Goal: Obtain resource: Obtain resource

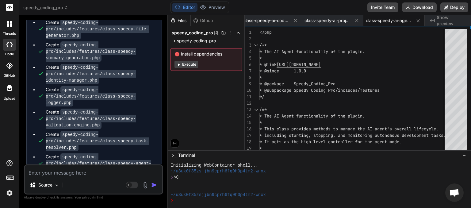
scroll to position [3264, 0]
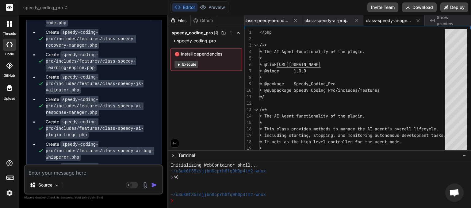
click at [71, 172] on textarea at bounding box center [93, 170] width 137 height 11
type textarea "c"
type textarea "x"
type textarea "co"
type textarea "x"
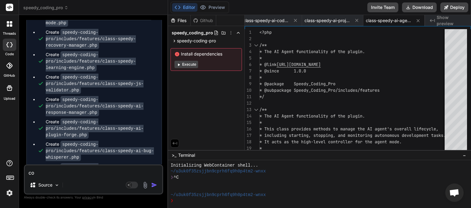
type textarea "con"
type textarea "x"
type textarea "cont"
type textarea "x"
type textarea "[PERSON_NAME]"
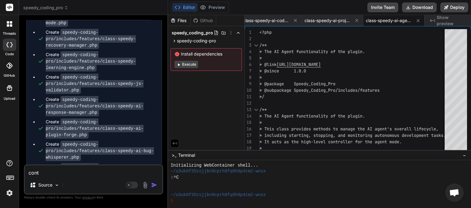
type textarea "x"
type textarea "contin"
type textarea "x"
type textarea "continu"
type textarea "x"
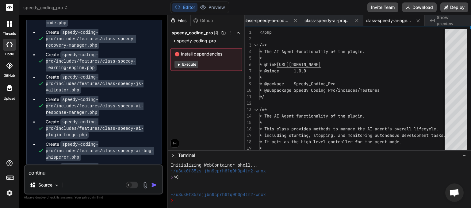
type textarea "continue"
type textarea "x"
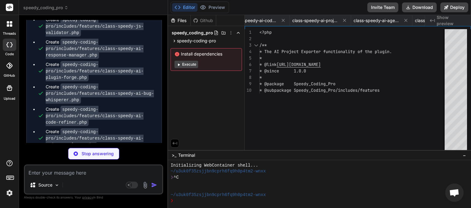
scroll to position [0, 3895]
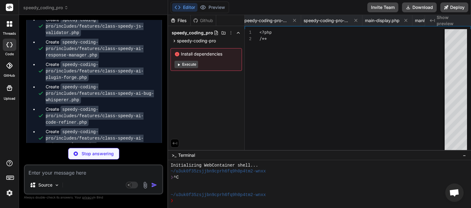
type textarea "x"
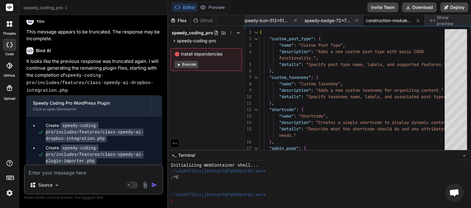
scroll to position [3681, 0]
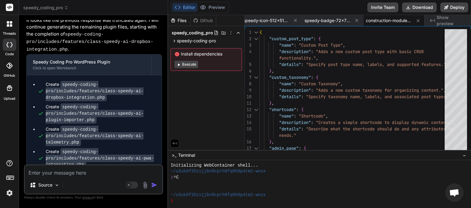
click at [61, 171] on textarea at bounding box center [93, 170] width 137 height 11
type textarea "c"
type textarea "x"
type textarea "co"
type textarea "x"
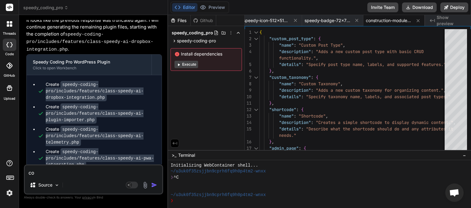
type textarea "con"
type textarea "x"
type textarea "cont"
type textarea "x"
type textarea "[PERSON_NAME]"
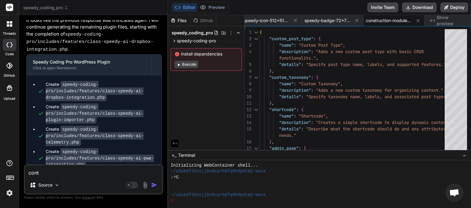
type textarea "x"
type textarea "contin"
type textarea "x"
type textarea "continu"
type textarea "x"
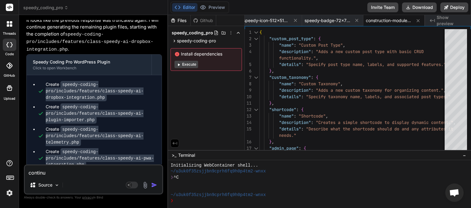
type textarea "continue"
type textarea "x"
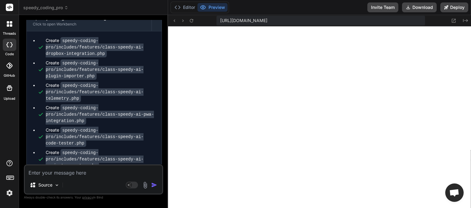
scroll to position [4020, 0]
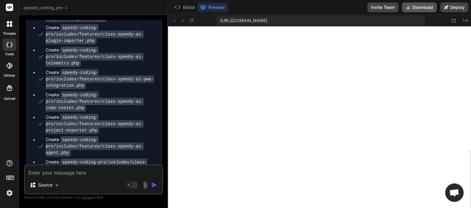
click at [419, 8] on button "Download" at bounding box center [419, 7] width 35 height 10
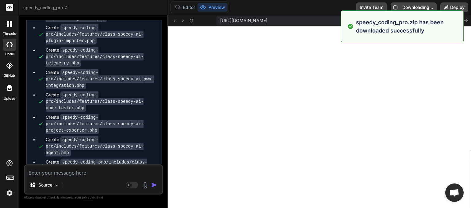
type textarea "x"
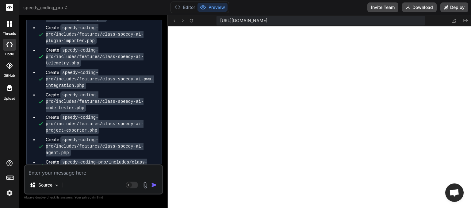
paste textarea "[[DATE] 19:59:05 UTC] PHP Parse error: syntax error, unexpected token "\", expe…"
type textarea "[[DATE] 19:59:05 UTC] PHP Parse error: syntax error, unexpected token "\", expe…"
type textarea "x"
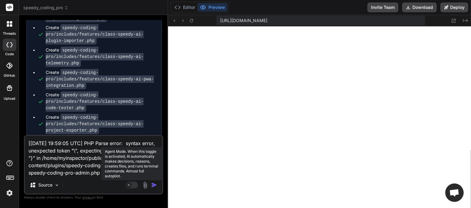
type textarea "[[DATE] 19:59:05 UTC] PHP Parse error: syntax error, unexpected token "\", expe…"
click at [136, 185] on rect at bounding box center [132, 184] width 12 height 7
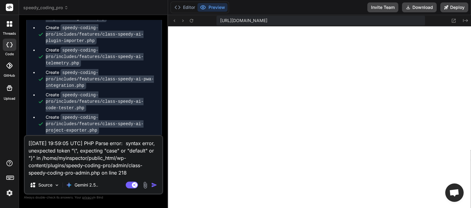
click at [155, 185] on img "button" at bounding box center [154, 185] width 6 height 6
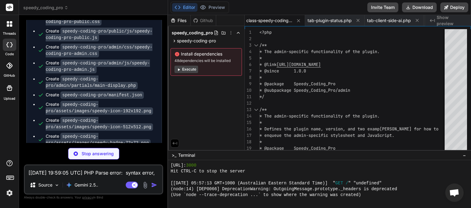
scroll to position [4235, 0]
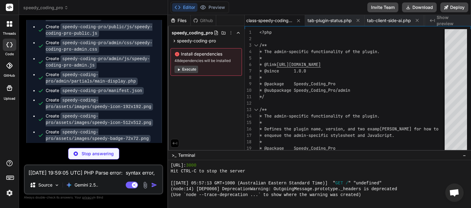
click at [98, 175] on textarea "[[DATE] 19:59:05 UTC] PHP Parse error: syntax error, unexpected token "\", expe…" at bounding box center [93, 170] width 137 height 11
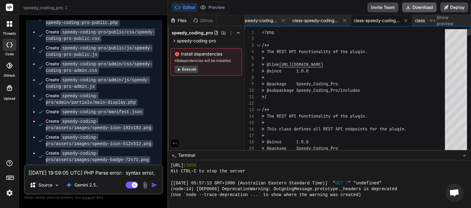
scroll to position [0, 1270]
click at [421, 8] on button "Download" at bounding box center [419, 7] width 35 height 10
type textarea "x"
paste textarea "20:04:05 UTC] PHP Parse error: syntax error, unexpected token "\" in /home/myin…"
type textarea "[[DATE] 20:04:05 UTC] PHP Parse error: syntax error, unexpected token "\" in /h…"
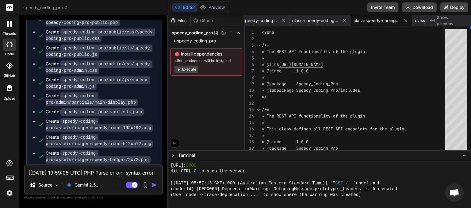
type textarea "x"
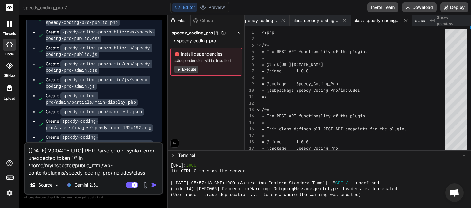
type textarea "[[DATE] 20:04:05 UTC] PHP Parse error: syntax error, unexpected token "\" in /h…"
click at [154, 185] on img "button" at bounding box center [154, 185] width 6 height 6
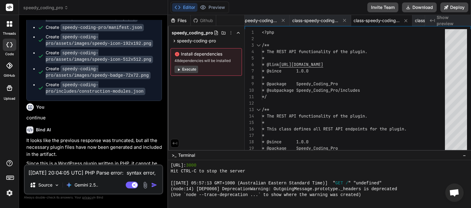
click at [101, 175] on textarea "[[DATE] 20:04:05 UTC] PHP Parse error: syntax error, unexpected token "\" in /h…" at bounding box center [93, 170] width 137 height 11
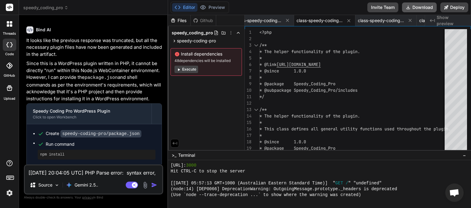
scroll to position [0, 1143]
click at [413, 5] on button "Download" at bounding box center [419, 7] width 35 height 10
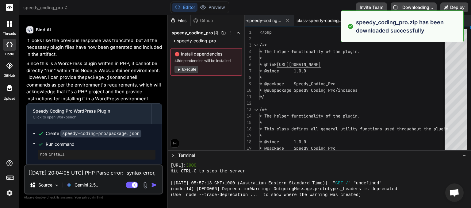
type textarea "x"
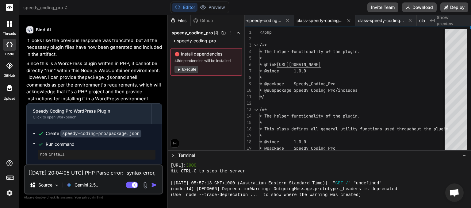
paste textarea "12:24 UTC] PHP Deprecated: Creation of dynamic property Speedy_Coding_Pro_Admin…"
type textarea "[[DATE] 20:12:24 UTC] PHP Deprecated: Creation of dynamic property Speedy_Codin…"
type textarea "x"
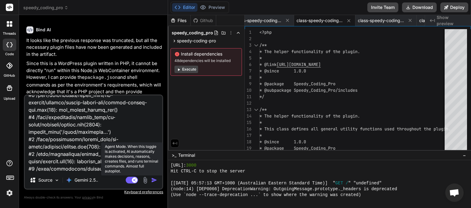
type textarea "[[DATE] 20:12:24 UTC] PHP Deprecated: Creation of dynamic property Speedy_Codin…"
click at [130, 180] on rect at bounding box center [132, 180] width 12 height 7
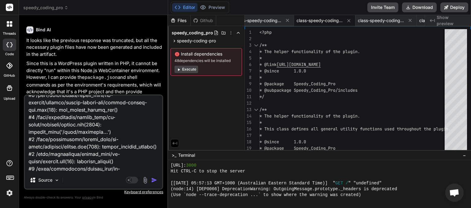
click at [154, 180] on img "button" at bounding box center [154, 180] width 6 height 6
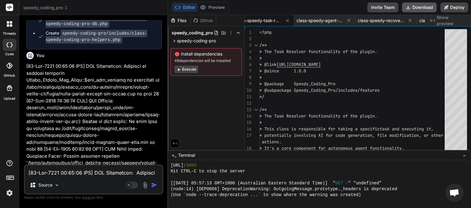
scroll to position [0, 2185]
click at [421, 8] on button "Download" at bounding box center [419, 7] width 35 height 10
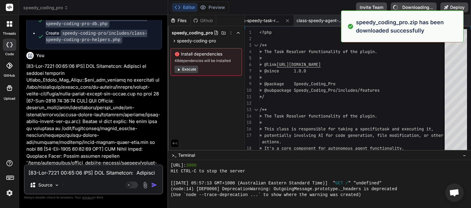
type textarea "x"
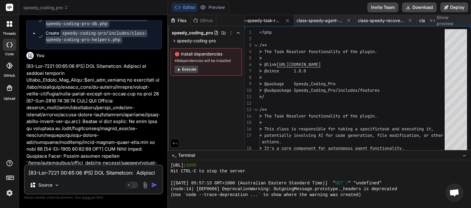
paste textarea "Paint Plasterboard Walls - 3 Coat System to 5.7 or higher - Black"
type textarea "Paint Plasterboard Walls - 3 Coat System to 5.7 or higher - Black"
type textarea "x"
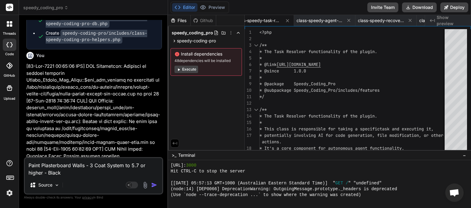
drag, startPoint x: 63, startPoint y: 174, endPoint x: 10, endPoint y: 148, distance: 59.5
click at [25, 158] on textarea "Paint Plasterboard Walls - 3 Coat System to 5.7 or higher - Black" at bounding box center [93, 167] width 137 height 18
type textarea "x"
paste textarea "[[DATE] 20:12:24 UTC] PHP Deprecated: Creation of dynamic property Speedy_Codin…"
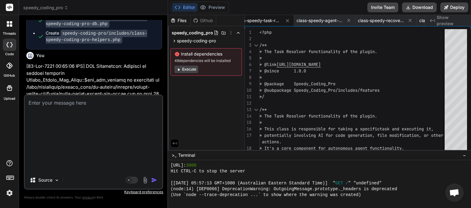
type textarea "[[DATE] 20:12:24 UTC] PHP Deprecated: Creation of dynamic property Speedy_Codin…"
type textarea "x"
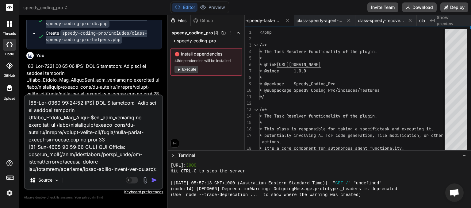
scroll to position [707, 0]
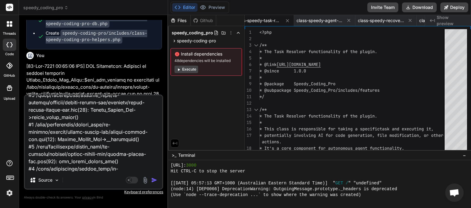
type textarea "[[DATE] 20:12:24 UTC] PHP Deprecated: Creation of dynamic property Speedy_Codin…"
click at [154, 180] on img "button" at bounding box center [154, 180] width 6 height 6
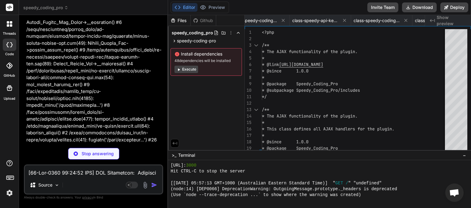
scroll to position [0, 1025]
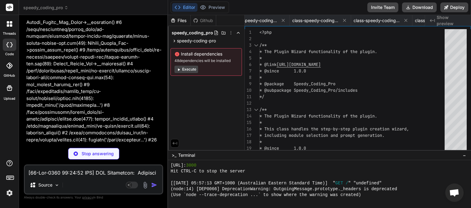
type textarea "x"
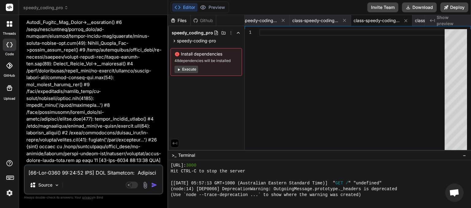
scroll to position [6184, 0]
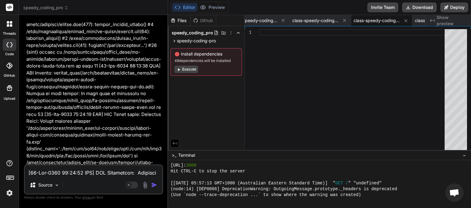
drag, startPoint x: 82, startPoint y: 158, endPoint x: 41, endPoint y: 153, distance: 41.1
copy span "This message appears to be truncated. The response may be incomplete."
click at [46, 172] on textarea at bounding box center [93, 170] width 137 height 11
paste textarea "This message appears to be truncated. The response may be incomplete."
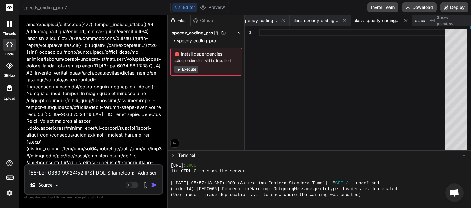
type textarea "This message appears to be truncated. The response may be incomplete."
type textarea "x"
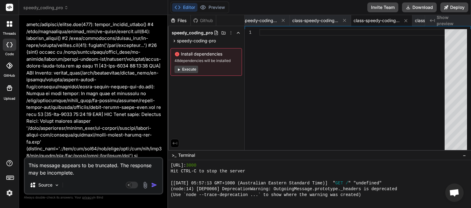
type textarea "This message appears to be truncated. The response may be incomplete."
click at [155, 183] on img "button" at bounding box center [154, 185] width 6 height 6
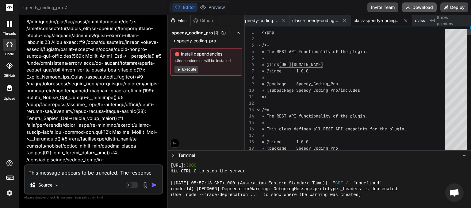
scroll to position [0, 1270]
click at [415, 7] on button "Download" at bounding box center [419, 7] width 35 height 10
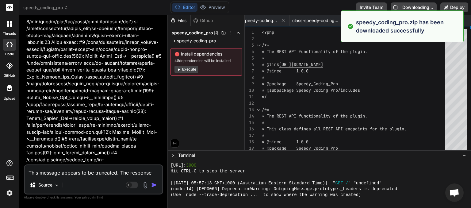
type textarea "x"
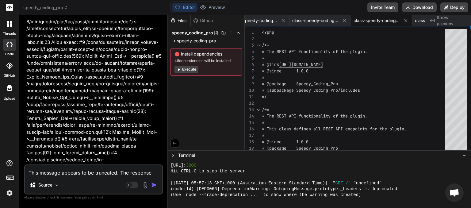
paste textarea "[[DATE] 20:28:55 UTC] PHP Parse error: syntax error, unexpected token "\" in /h…"
type textarea "[[DATE] 20:28:55 UTC] PHP Parse error: syntax error, unexpected token "\" in /h…"
type textarea "x"
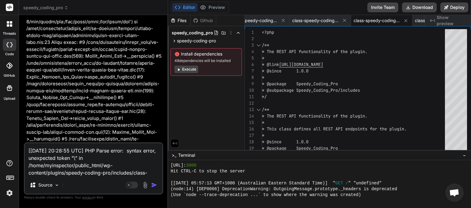
type textarea "[[DATE] 20:28:55 UTC] PHP Parse error: syntax error, unexpected token "\" in /h…"
click at [154, 184] on img "button" at bounding box center [154, 185] width 6 height 6
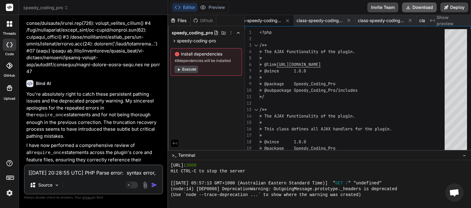
scroll to position [0, 1082]
click at [419, 8] on button "Download" at bounding box center [419, 7] width 35 height 10
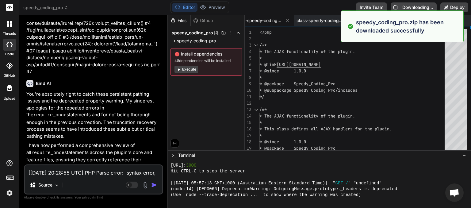
type textarea "x"
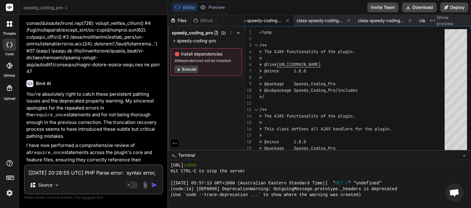
paste textarea "30:03 UTC] PHP Warning: require_once(/home/myinspector/public_html/wp-content/p…"
type textarea "[[DATE] 20:30:03 UTC] PHP Warning: require_once(/home/myinspector/public_html/w…"
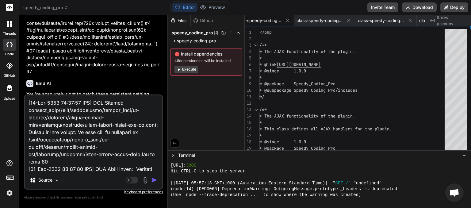
type textarea "x"
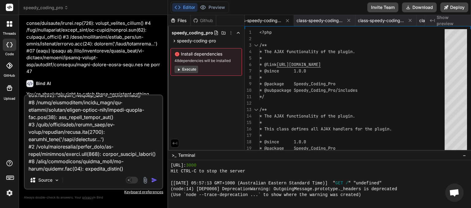
type textarea "[[DATE] 20:30:03 UTC] PHP Warning: require_once(/home/myinspector/public_html/w…"
click at [155, 180] on img "button" at bounding box center [154, 180] width 6 height 6
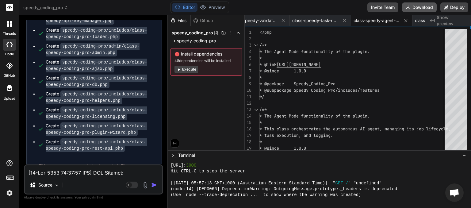
scroll to position [0, 2128]
click at [416, 8] on button "Download" at bounding box center [419, 7] width 35 height 10
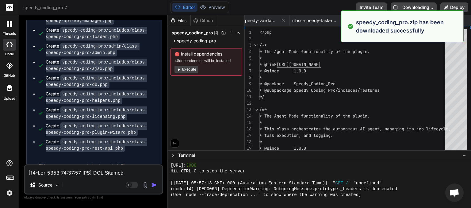
type textarea "x"
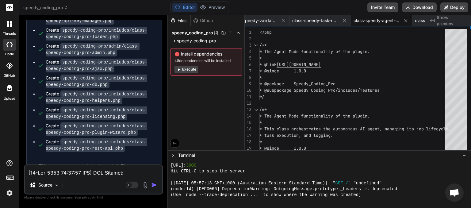
paste textarea "4:32 UTC] PHP Warning: require_once(/home/myinspector/public_html/wp-content/pl…"
type textarea "[[DATE] 20:34:32 UTC] PHP Warning: require_once(/home/myinspector/public_html/w…"
type textarea "x"
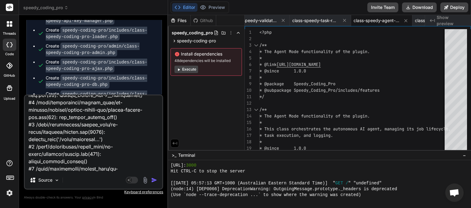
type textarea "[[DATE] 20:34:32 UTC] PHP Warning: require_once(/home/myinspector/public_html/w…"
click at [153, 178] on img "button" at bounding box center [154, 180] width 6 height 6
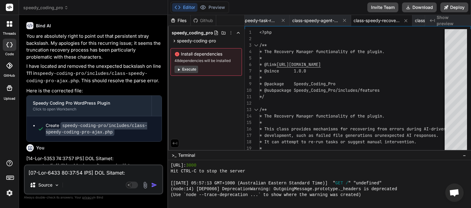
scroll to position [7416, 0]
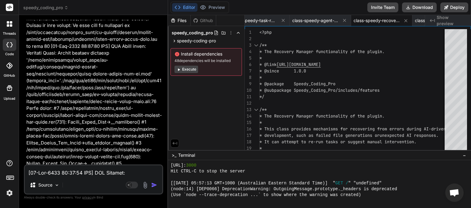
click at [423, 1] on div "Editor Preview Invite Team Download Deploy" at bounding box center [319, 7] width 303 height 15
click at [422, 5] on button "Download" at bounding box center [419, 7] width 35 height 10
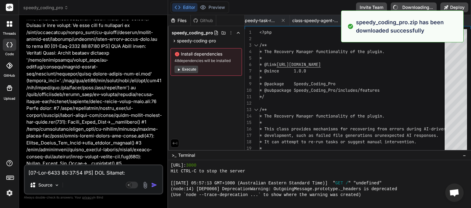
type textarea "x"
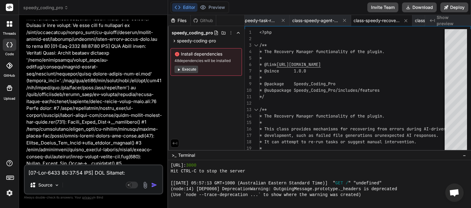
paste textarea "55:56 UTC] PHP Warning: require_once(/home/myinspector/public_html/wp-content/p…"
type textarea "[[DATE] 20:55:56 UTC] PHP Warning: require_once(/home/myinspector/public_html/w…"
type textarea "x"
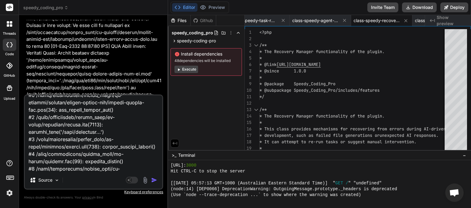
type textarea "[[DATE] 20:55:56 UTC] PHP Warning: require_once(/home/myinspector/public_html/w…"
click at [154, 181] on img "button" at bounding box center [154, 180] width 6 height 6
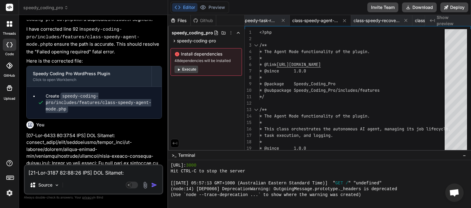
scroll to position [7871, 0]
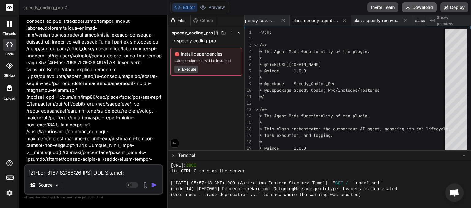
click at [418, 6] on button "Download" at bounding box center [419, 7] width 35 height 10
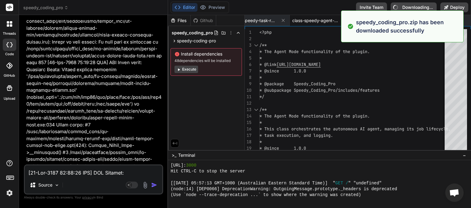
type textarea "x"
